Goal: Task Accomplishment & Management: Complete application form

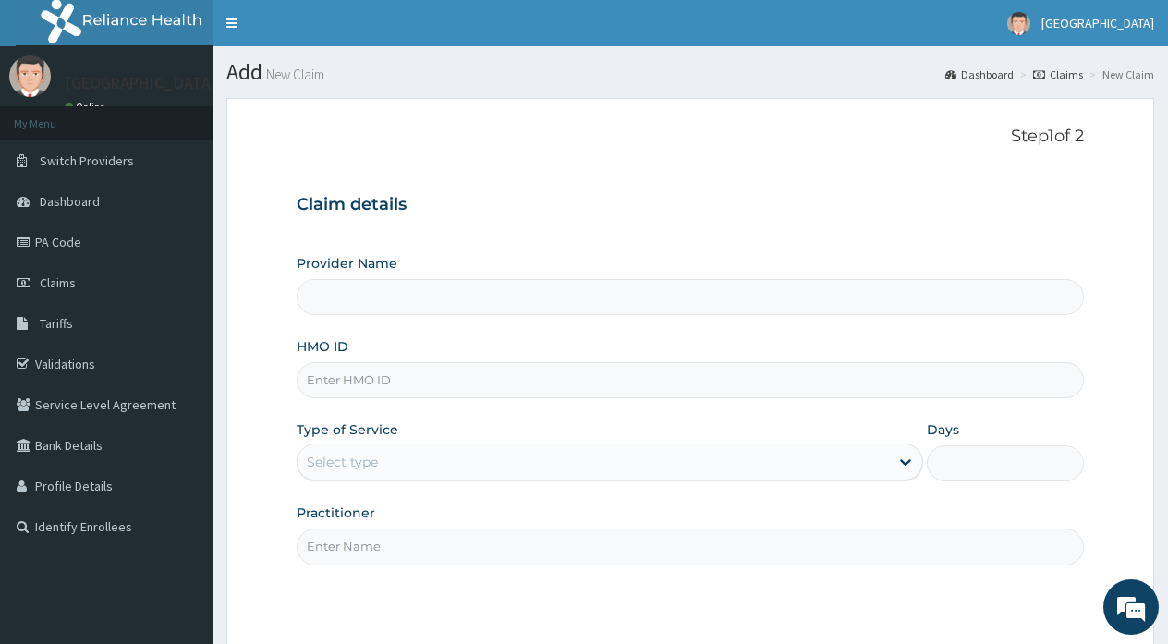
click at [554, 216] on div "Claim details Provider Name HMO ID Type of Service Select type Days Practitioner" at bounding box center [690, 371] width 787 height 388
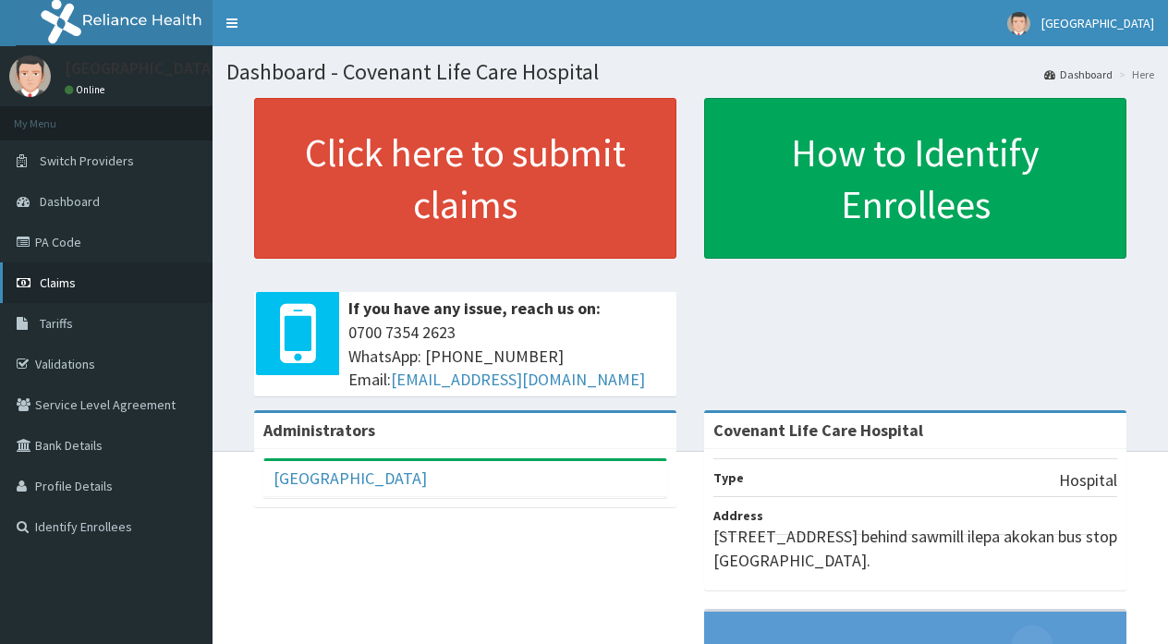
click at [60, 287] on span "Claims" at bounding box center [58, 282] width 36 height 17
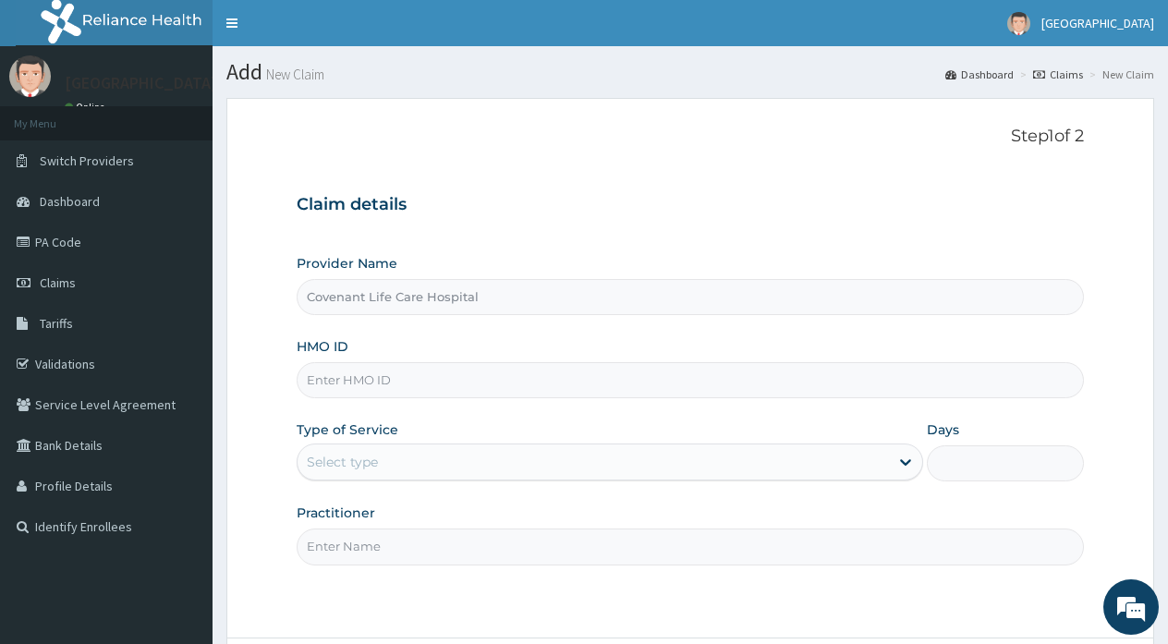
click at [434, 386] on input "HMO ID" at bounding box center [690, 380] width 787 height 36
